Goal: Transaction & Acquisition: Book appointment/travel/reservation

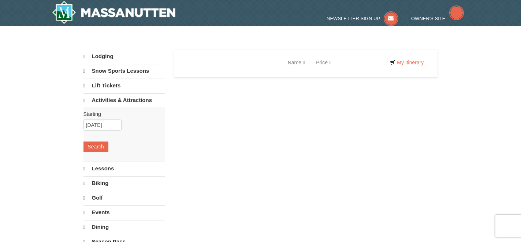
select select "10"
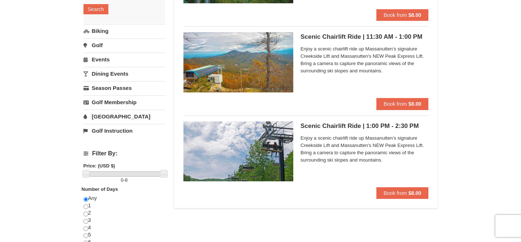
scroll to position [136, 0]
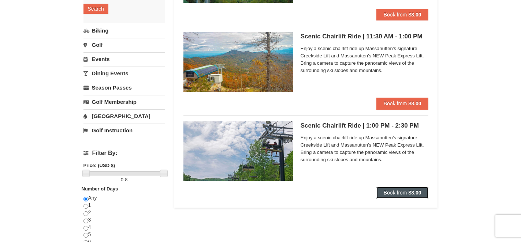
click at [399, 191] on span "Book from" at bounding box center [395, 193] width 23 height 6
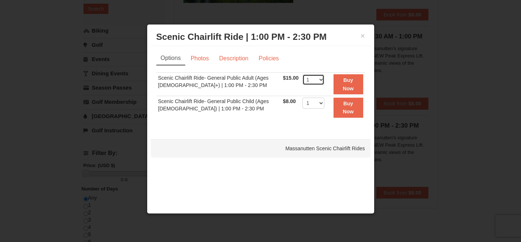
click at [317, 79] on select "1 2 3 4 5 6 7 8 9 10 11 12 13 14 15 16 17 18 19 20 21 22" at bounding box center [313, 79] width 22 height 11
select select "2"
click at [302, 74] on select "1 2 3 4 5 6 7 8 9 10 11 12 13 14 15 16 17 18 19 20 21 22" at bounding box center [313, 79] width 22 height 11
click at [317, 102] on select "1 2 3 4 5 6 7 8 9 10 11 12 13 14 15 16 17 18 19 20 21 22" at bounding box center [313, 103] width 22 height 11
select select "3"
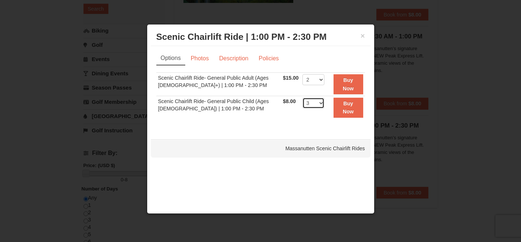
click at [302, 98] on select "1 2 3 4 5 6 7 8 9 10 11 12 13 14 15 16 17 18 19 20 21 22" at bounding box center [313, 103] width 22 height 11
